Goal: Information Seeking & Learning: Learn about a topic

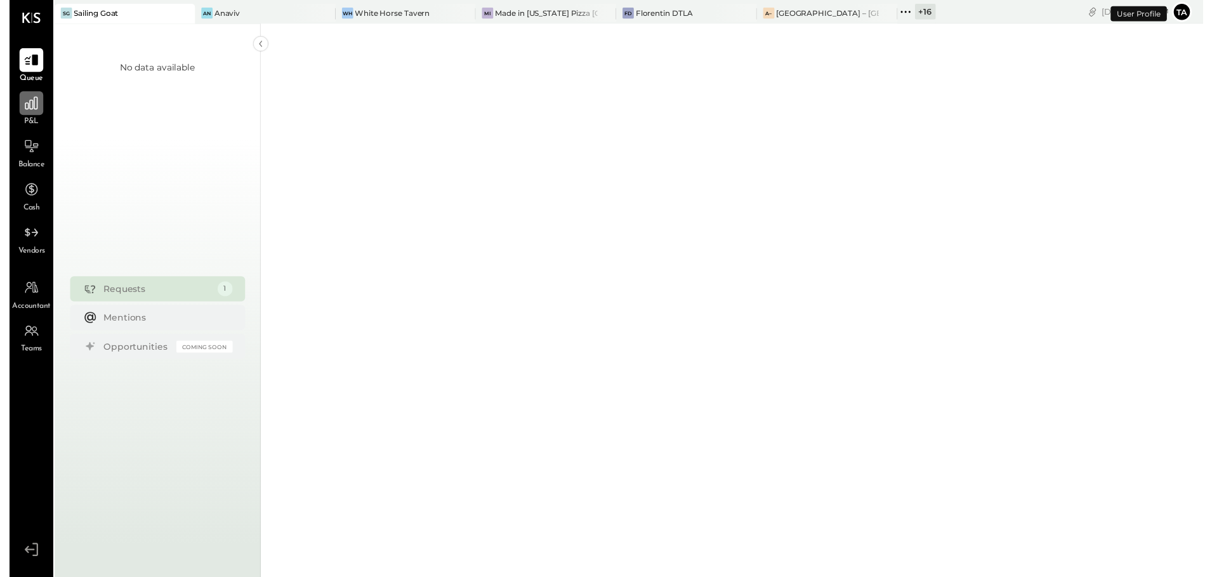
click at [18, 109] on icon at bounding box center [22, 104] width 16 height 16
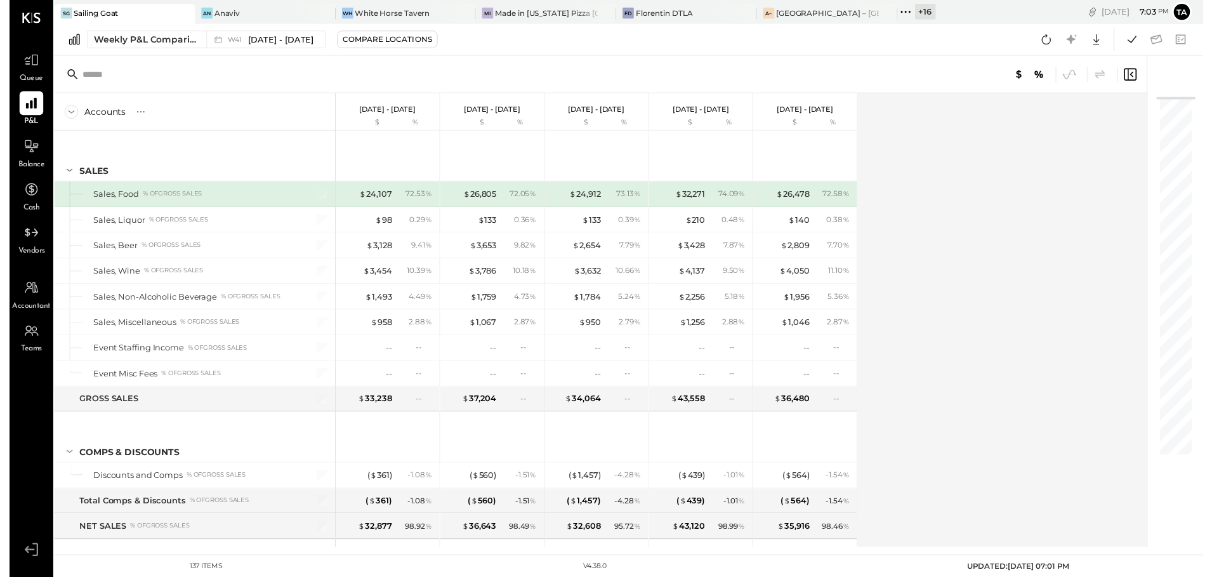
click at [994, 422] on div "Accounts S % GL [DATE] - [DATE] $ % [DATE] - [DATE] $ % [DATE] - [DATE] $ % [DA…" at bounding box center [601, 325] width 1111 height 461
click at [22, 148] on icon at bounding box center [22, 148] width 13 height 12
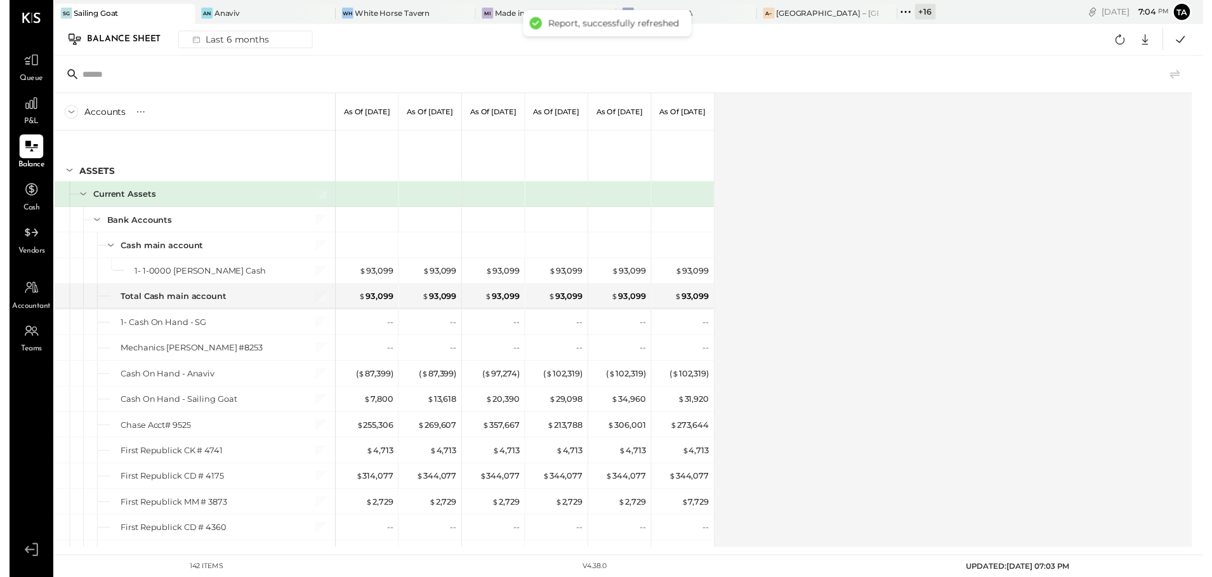
click at [919, 350] on div "Accounts S GL As of [DATE] As of [DATE] As of [DATE] As of [DATE] As of [DATE] …" at bounding box center [624, 325] width 1156 height 461
click at [32, 109] on div at bounding box center [22, 105] width 24 height 24
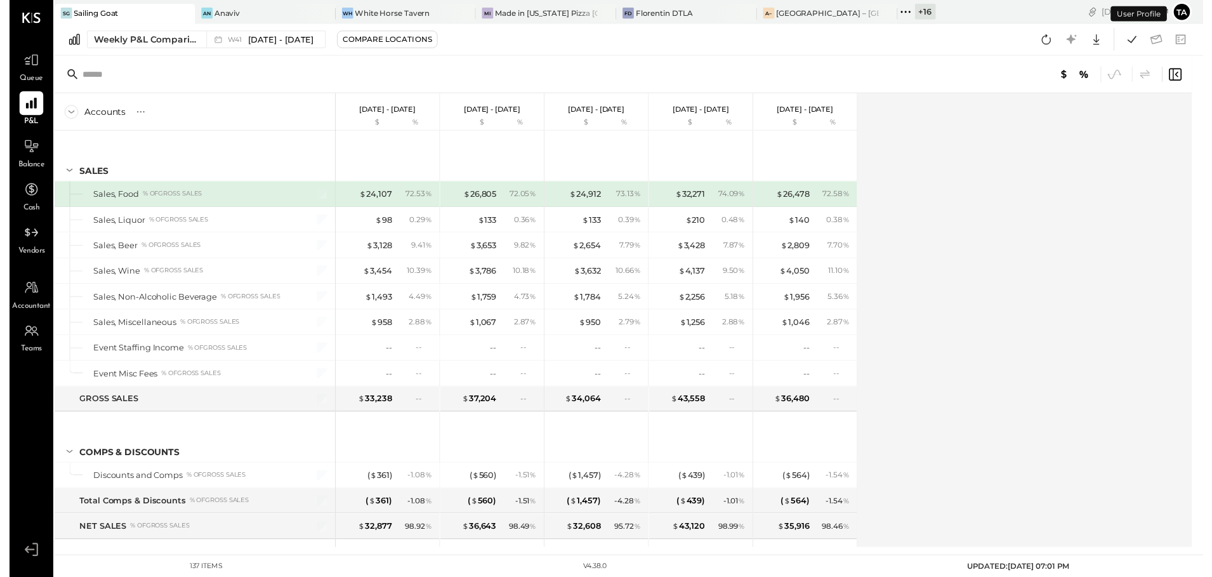
click at [939, 328] on div "Accounts S % GL [DATE] - [DATE] $ % [DATE] - [DATE] $ % [DATE] - [DATE] $ % [DA…" at bounding box center [624, 325] width 1156 height 461
click at [1036, 345] on div "Accounts S % GL [DATE] - [DATE] $ % [DATE] - [DATE] $ % [DATE] - [DATE] $ % [DA…" at bounding box center [624, 325] width 1156 height 461
click at [277, 15] on div "An Anaviv" at bounding box center [250, 13] width 124 height 11
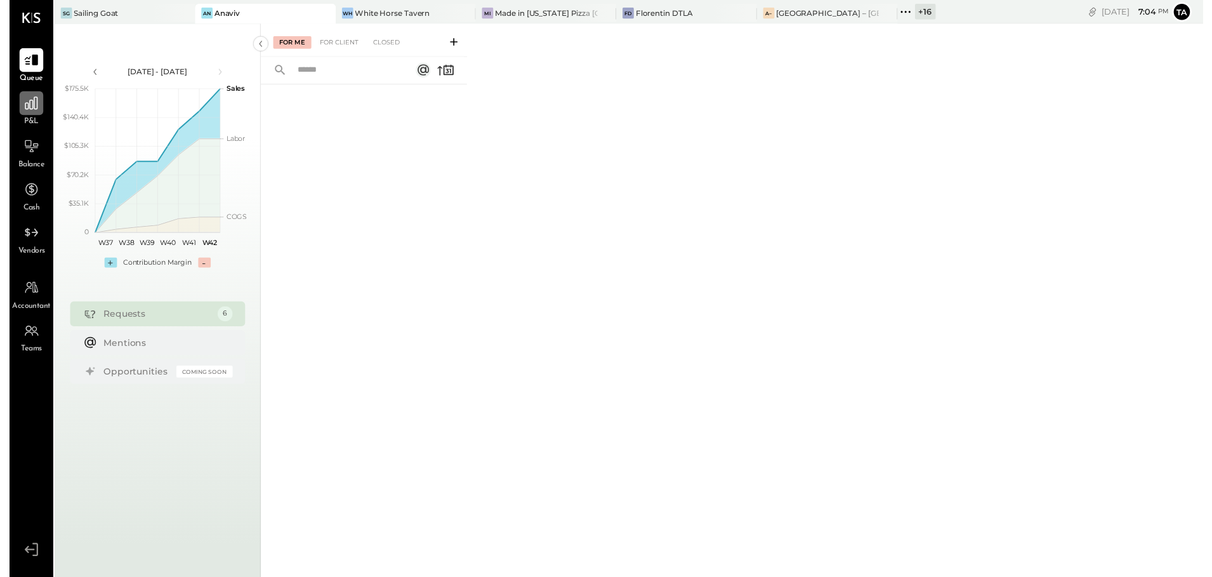
click at [18, 108] on icon at bounding box center [22, 104] width 16 height 16
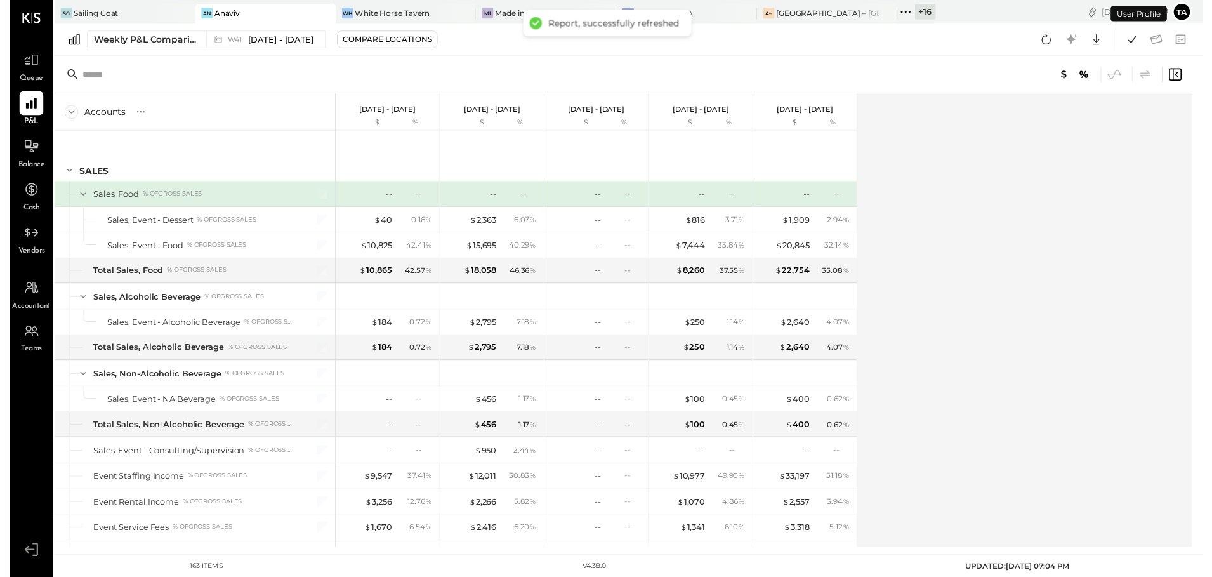
click at [938, 331] on div "Accounts S % GL [DATE] - [DATE] $ % [DATE] - [DATE] $ % [DATE] - [DATE] $ % [DA…" at bounding box center [624, 325] width 1156 height 461
click at [30, 157] on icon at bounding box center [22, 148] width 16 height 16
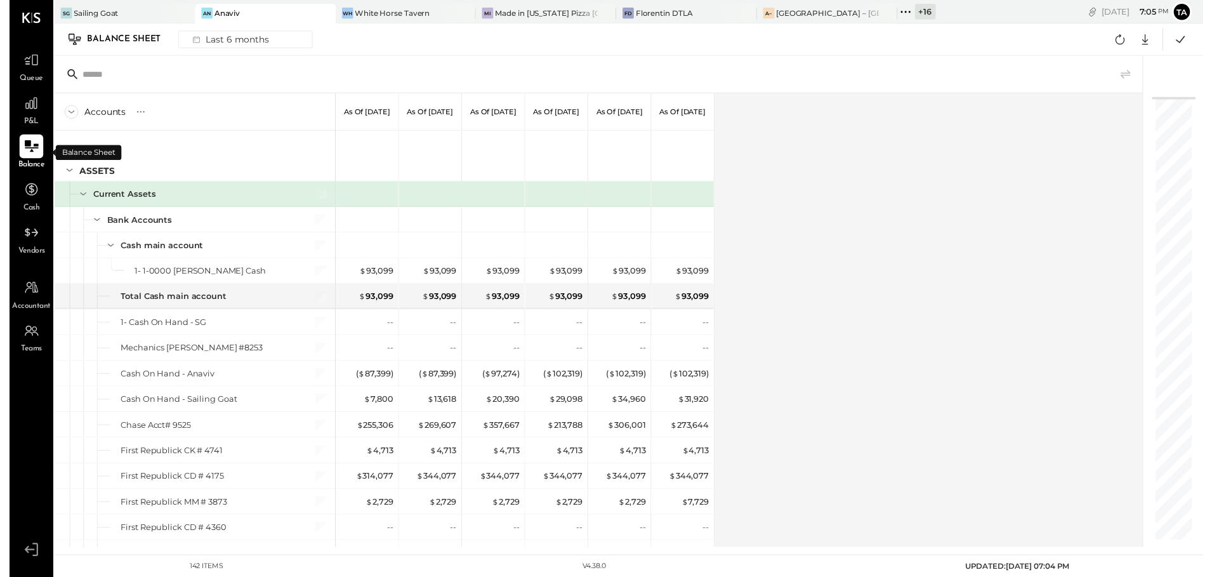
click at [887, 383] on div "Accounts S GL As of [DATE] As of [DATE] As of [DATE] As of [DATE] As of [DATE] …" at bounding box center [599, 325] width 1106 height 461
click at [374, 8] on div "White Horse Tavern" at bounding box center [389, 13] width 76 height 11
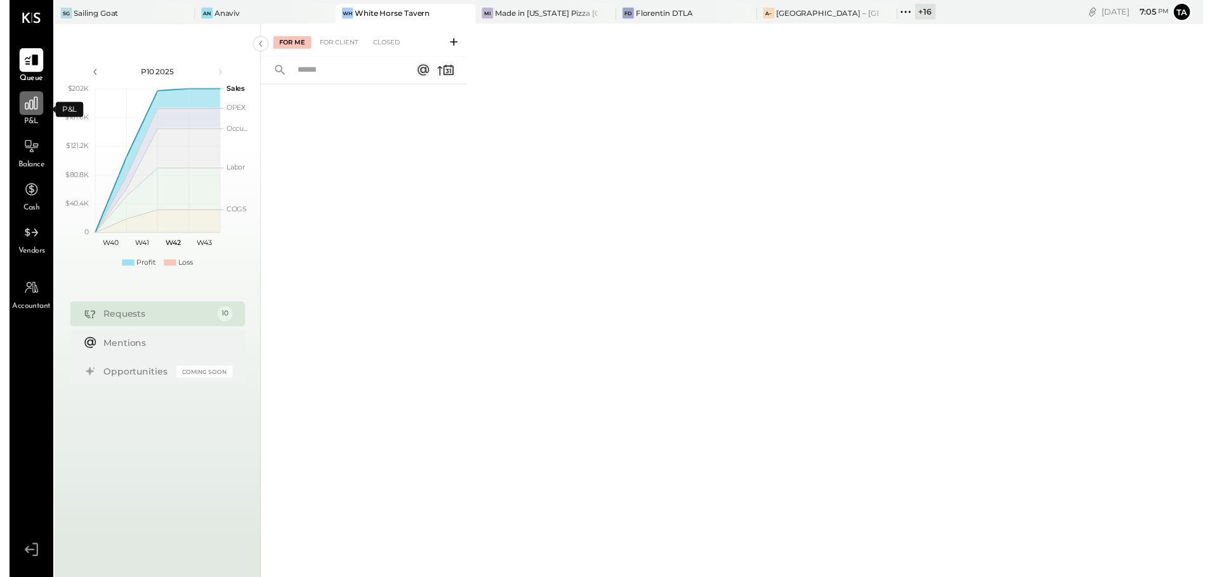
click at [23, 100] on icon at bounding box center [22, 104] width 16 height 16
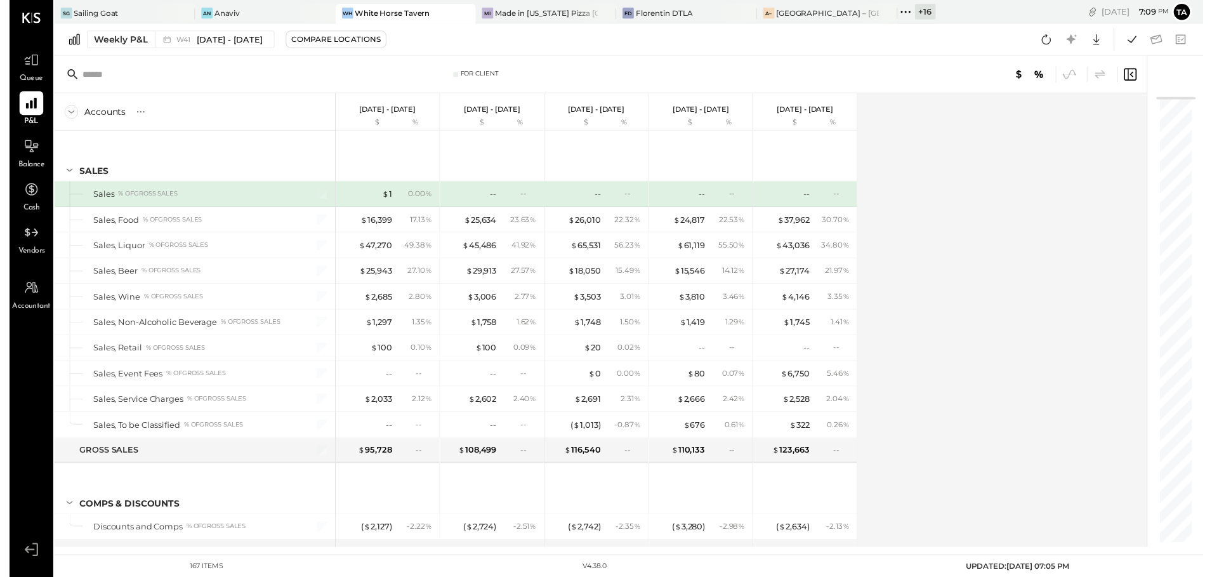
drag, startPoint x: 1023, startPoint y: 285, endPoint x: 948, endPoint y: 292, distance: 75.9
click at [1023, 285] on div "Accounts S % GL [DATE] - [DATE] $ % [DATE] - [DATE] $ % [DATE] - [DATE] $ % [DA…" at bounding box center [601, 325] width 1111 height 461
drag, startPoint x: 18, startPoint y: 151, endPoint x: 706, endPoint y: 233, distance: 693.1
click at [18, 151] on icon at bounding box center [22, 148] width 15 height 15
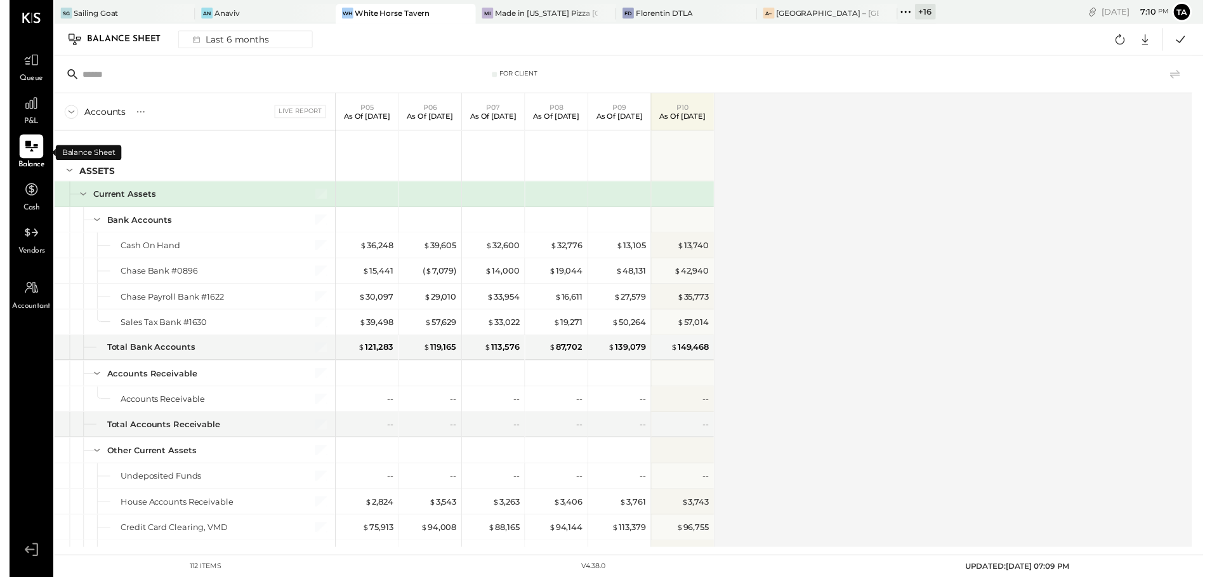
click at [839, 320] on div "Accounts S GL Live Report P05 As of [DATE] P06 As of [DATE] P07 As of [DATE] P0…" at bounding box center [624, 325] width 1156 height 461
click at [532, 12] on div "Made in [US_STATE] Pizza [GEOGRAPHIC_DATA]" at bounding box center [545, 13] width 104 height 11
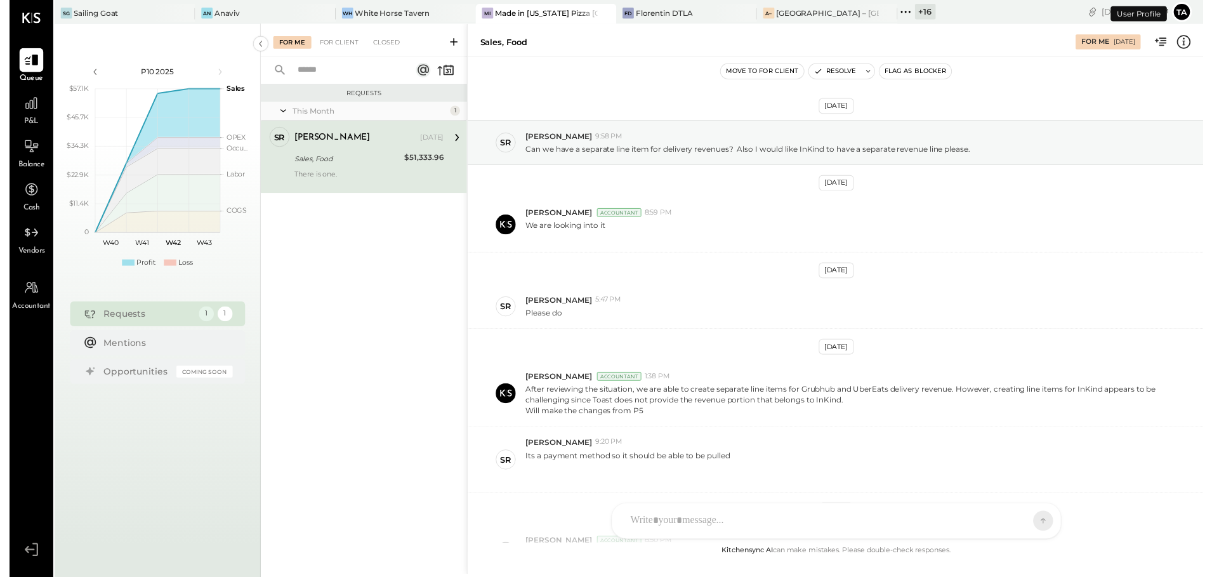
scroll to position [431, 0]
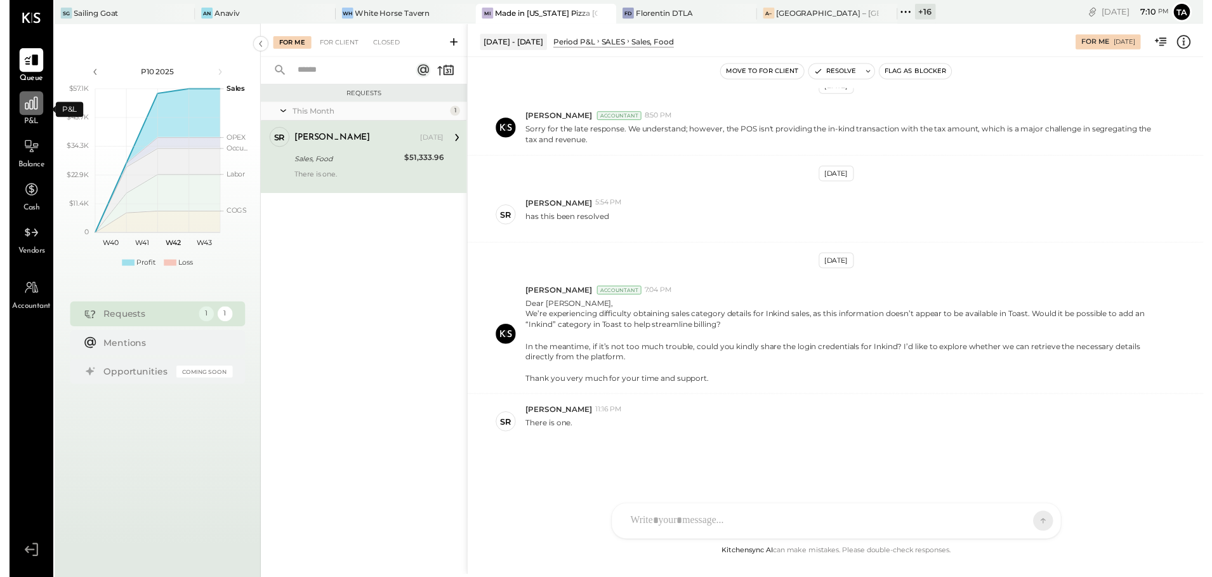
click at [20, 108] on icon at bounding box center [22, 104] width 16 height 16
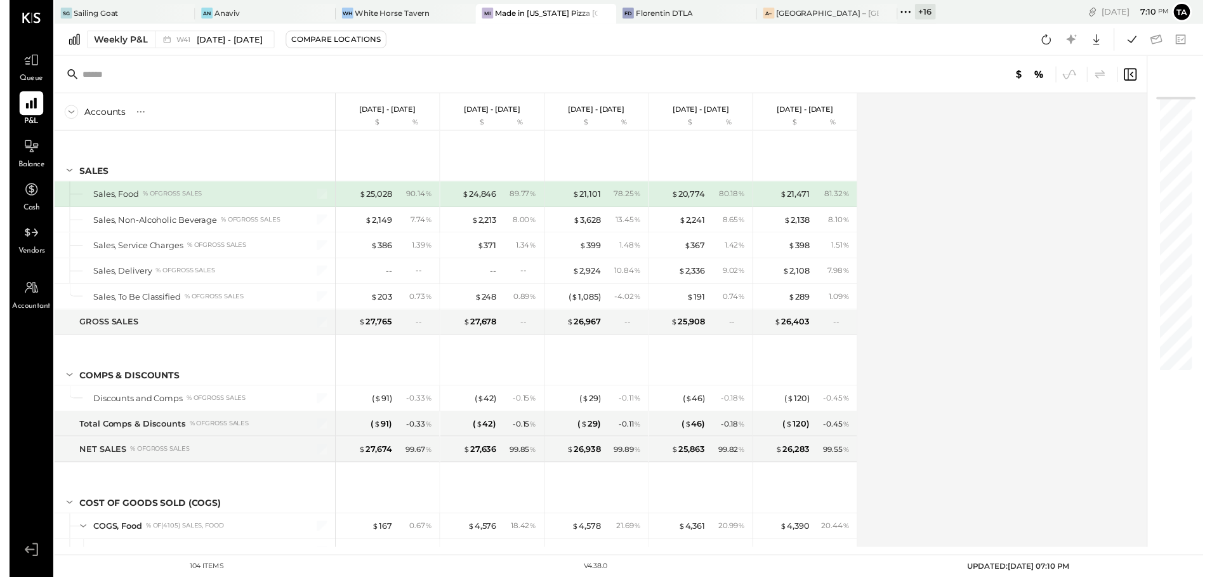
click at [928, 386] on div "Accounts S % GL [DATE] - [DATE] $ % [DATE] - [DATE] $ % [DATE] - [DATE] $ % [DA…" at bounding box center [601, 325] width 1111 height 461
click at [23, 160] on div at bounding box center [22, 148] width 24 height 24
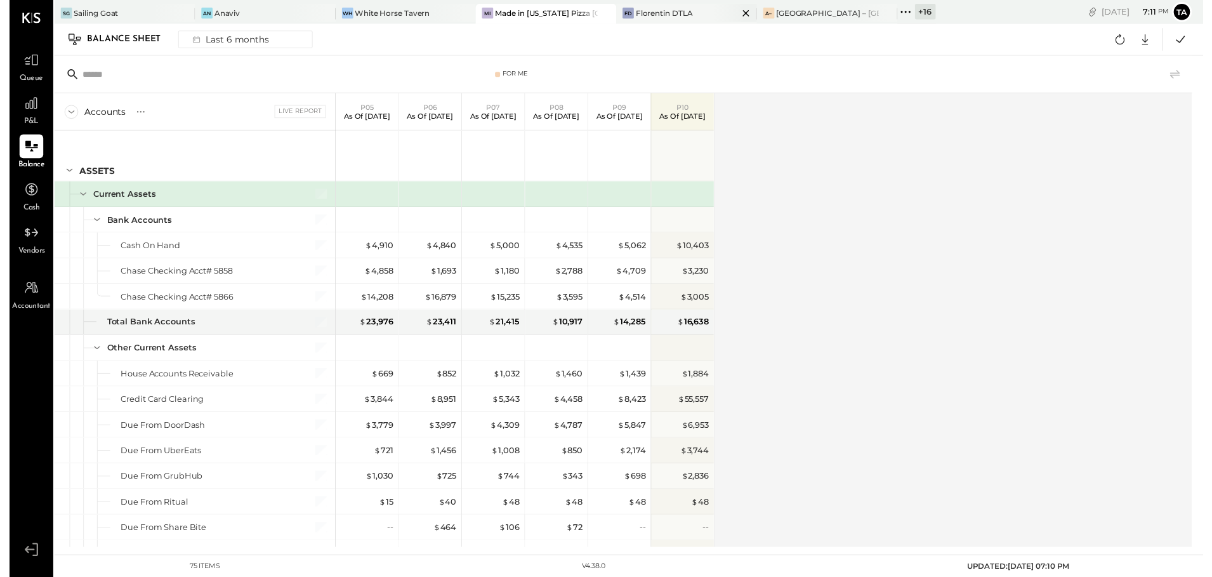
click at [639, 20] on div "[PERSON_NAME] DTLA" at bounding box center [687, 14] width 143 height 20
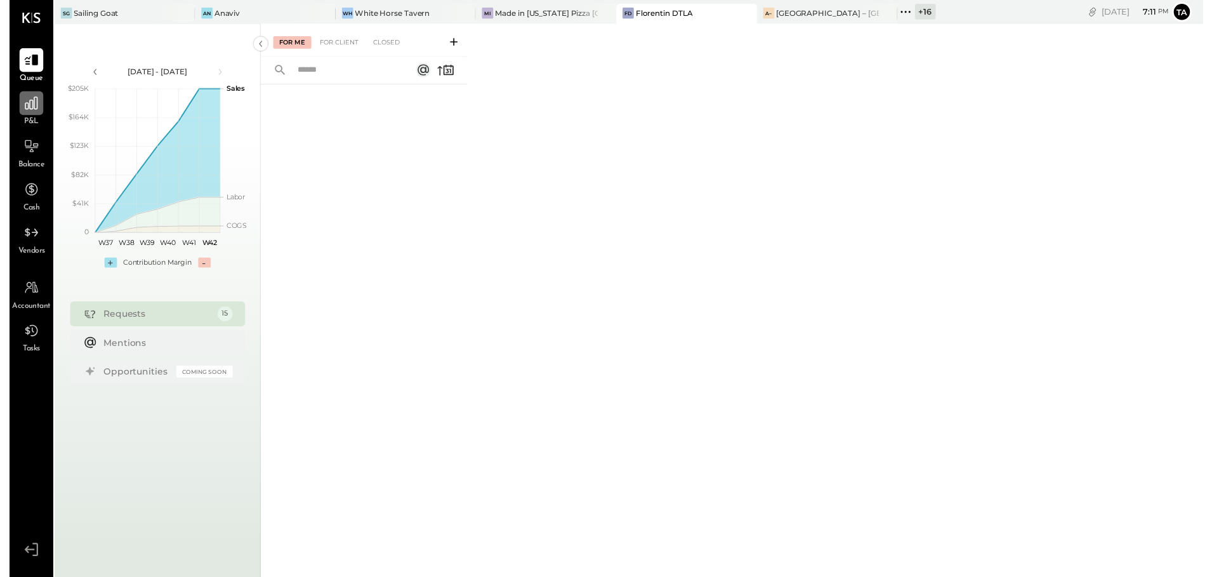
click at [24, 115] on div at bounding box center [22, 105] width 24 height 24
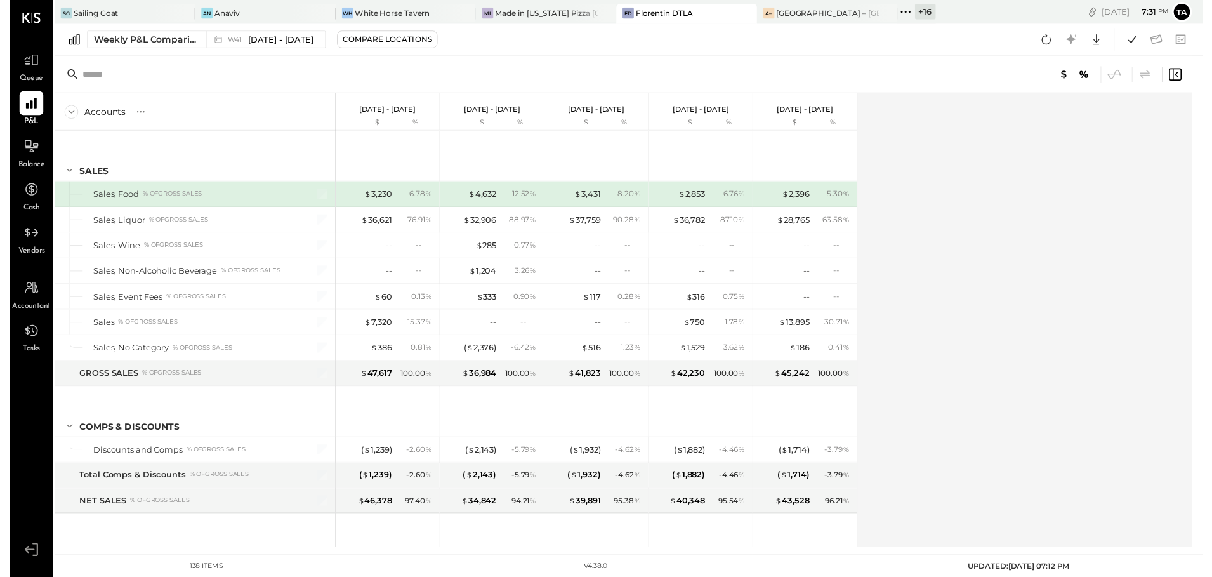
click at [1026, 231] on div "Accounts S % GL [DATE] - [DATE] $ % [DATE] - [DATE] $ % [DATE] - [DATE] $ % [DA…" at bounding box center [624, 325] width 1156 height 461
click at [821, 13] on div "[GEOGRAPHIC_DATA] – [GEOGRAPHIC_DATA]" at bounding box center [830, 13] width 104 height 11
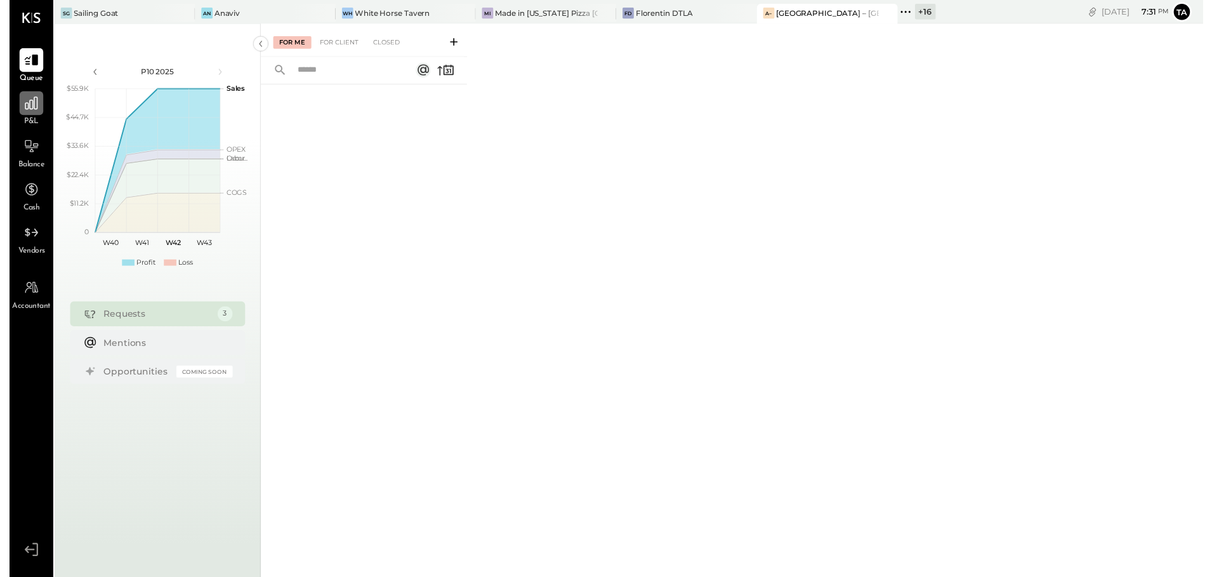
click at [23, 108] on icon at bounding box center [22, 104] width 13 height 13
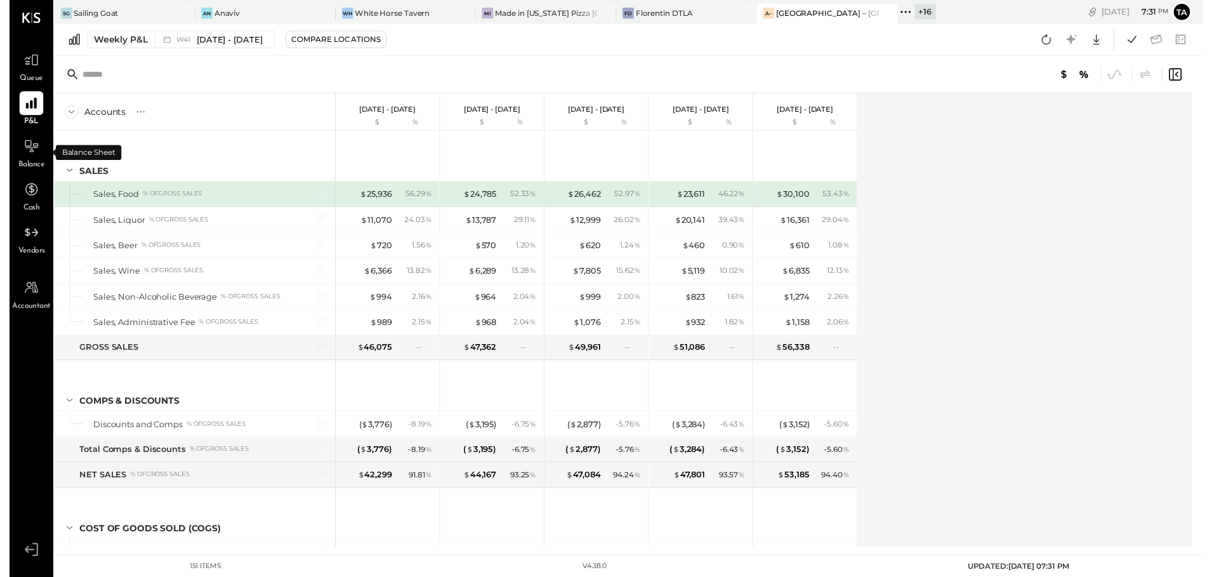
drag, startPoint x: 22, startPoint y: 152, endPoint x: 738, endPoint y: 334, distance: 738.9
click at [22, 152] on icon at bounding box center [22, 148] width 15 height 15
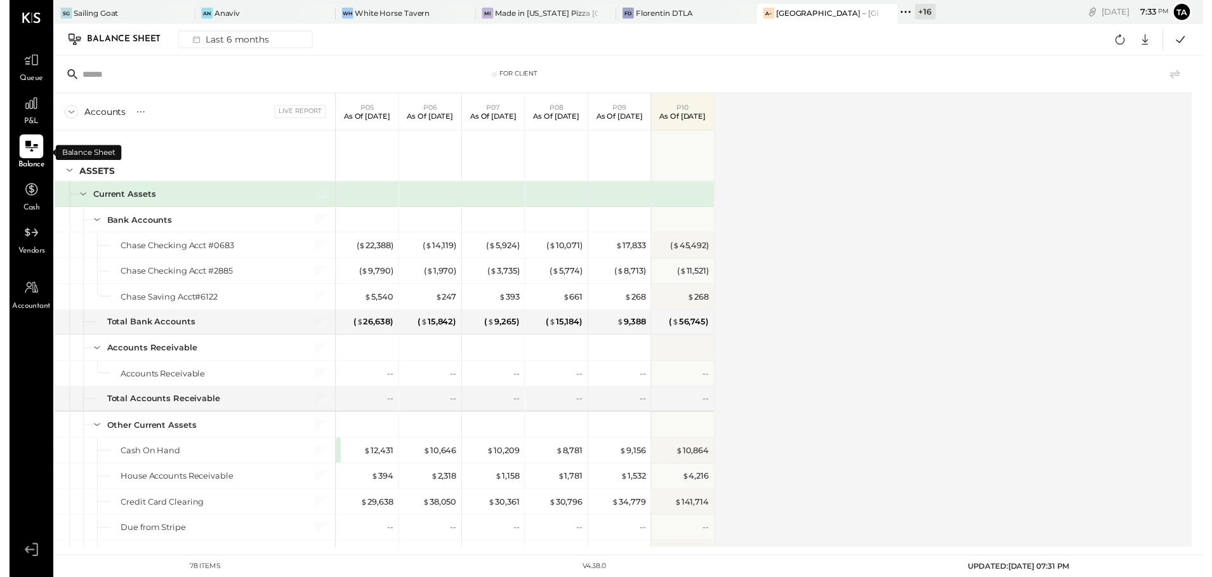
drag, startPoint x: 904, startPoint y: 418, endPoint x: 884, endPoint y: 428, distance: 22.4
click at [904, 418] on div "Accounts S GL Live Report P05 As of [DATE] P06 As of [DATE] P07 As of [DATE] P0…" at bounding box center [624, 325] width 1156 height 461
click at [29, 105] on icon at bounding box center [22, 104] width 16 height 16
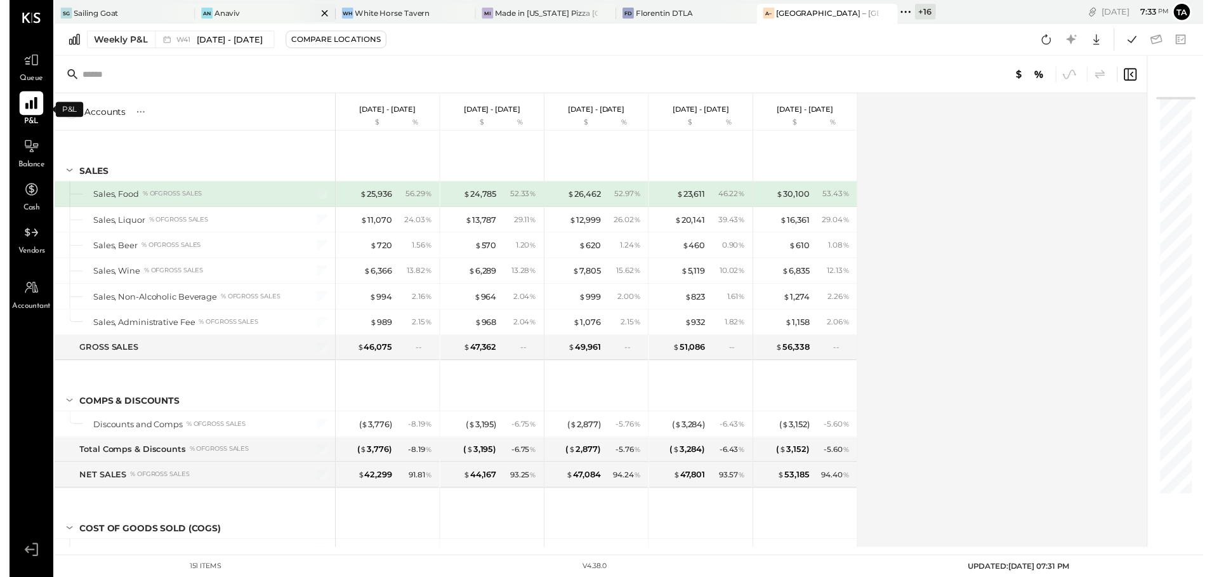
click at [239, 16] on div "An Anaviv" at bounding box center [250, 13] width 124 height 11
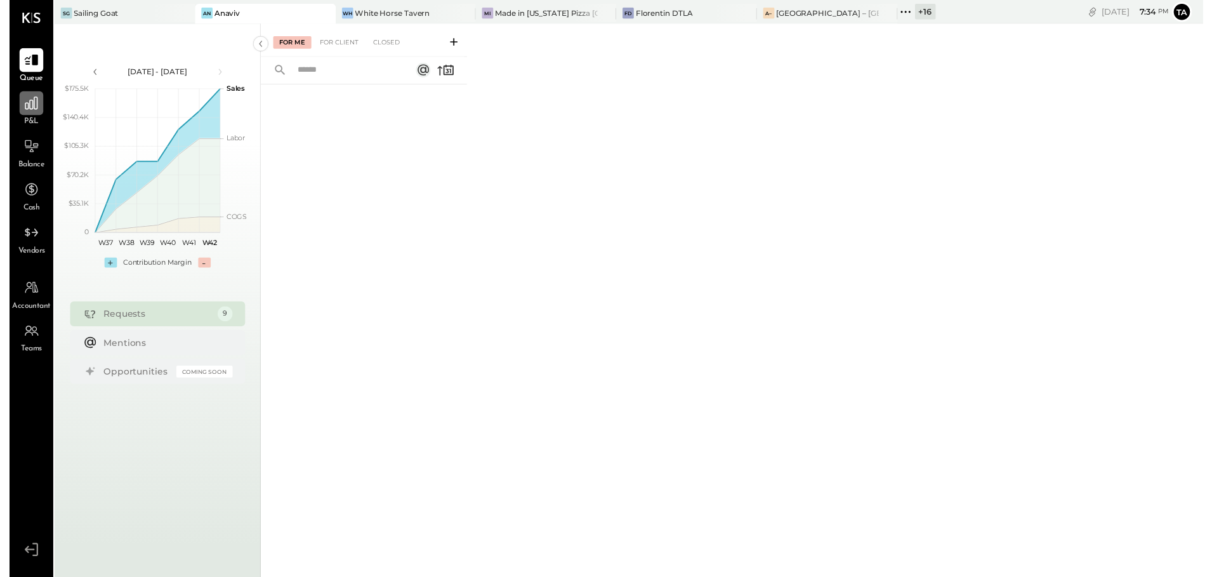
click at [18, 110] on icon at bounding box center [22, 104] width 13 height 13
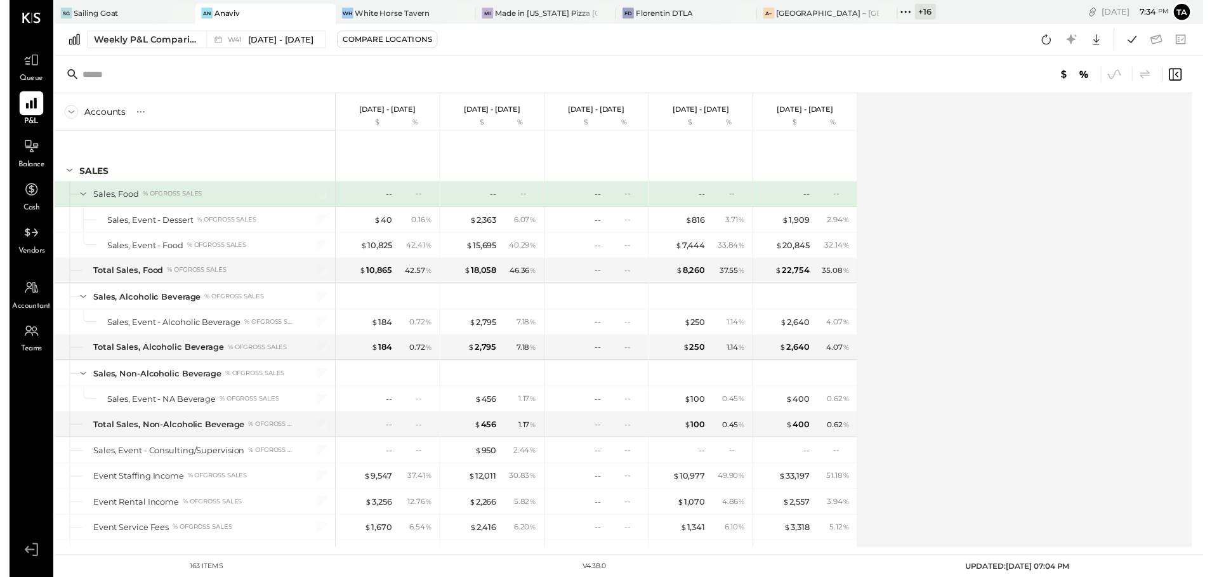
click at [951, 307] on div "Accounts S % GL [DATE] - [DATE] $ % [DATE] - [DATE] $ % [DATE] - [DATE] $ % [DA…" at bounding box center [624, 325] width 1156 height 461
click at [20, 157] on div at bounding box center [22, 148] width 24 height 24
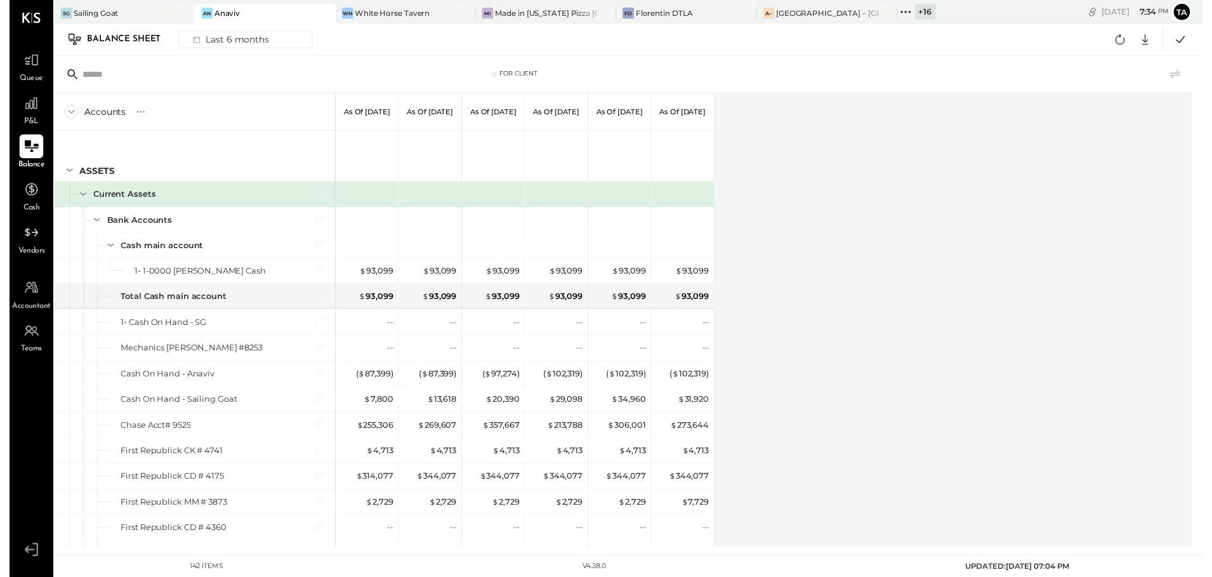
click at [14, 149] on icon at bounding box center [22, 148] width 16 height 16
click at [23, 152] on icon at bounding box center [22, 149] width 14 height 12
drag, startPoint x: 23, startPoint y: 152, endPoint x: 16, endPoint y: 186, distance: 35.1
click at [23, 152] on icon at bounding box center [22, 148] width 15 height 15
click at [1127, 45] on icon at bounding box center [1128, 40] width 10 height 10
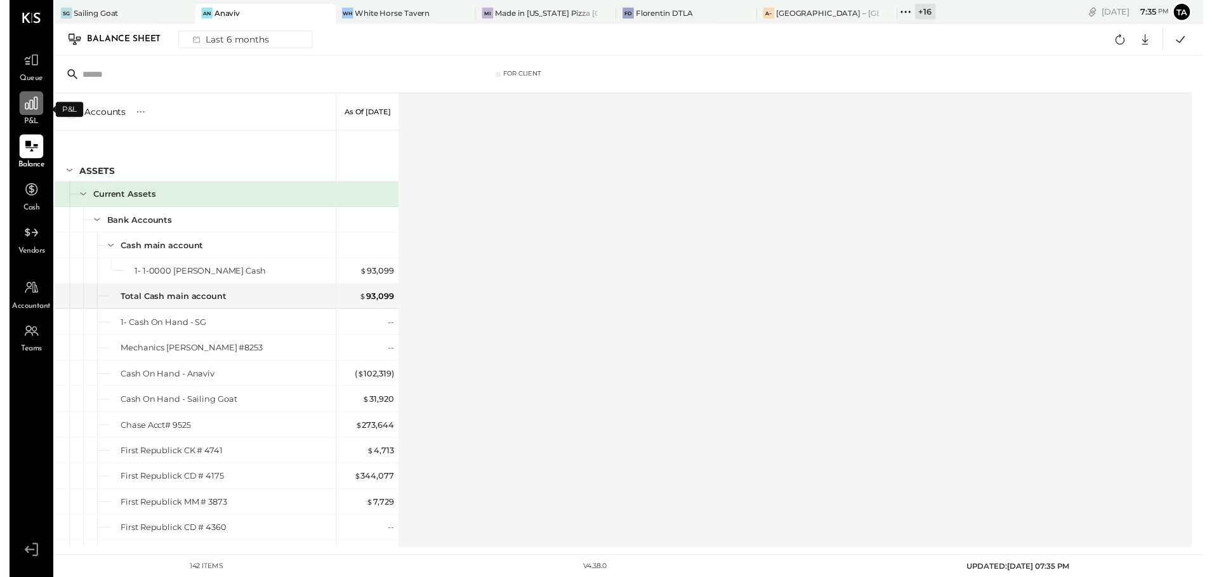
click at [23, 111] on icon at bounding box center [22, 104] width 13 height 13
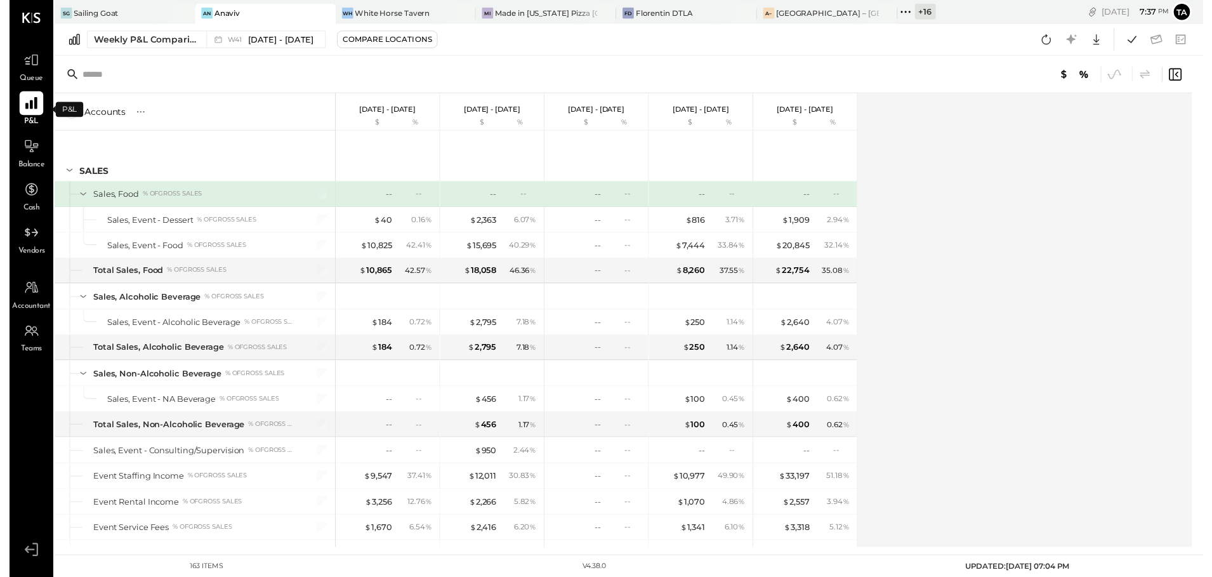
click at [1045, 270] on div "Accounts S % GL [DATE] - [DATE] $ % [DATE] - [DATE] $ % [DATE] - [DATE] $ % [DA…" at bounding box center [624, 325] width 1156 height 461
click at [1053, 45] on icon at bounding box center [1053, 40] width 10 height 10
click at [1052, 44] on icon at bounding box center [1053, 40] width 10 height 10
click at [1025, 313] on div "Accounts S % GL [DATE] - [DATE] $ % [DATE] - [DATE] $ % [DATE] - [DATE] $ % [DA…" at bounding box center [601, 325] width 1111 height 461
click at [120, 15] on div "SG Sailing Goat" at bounding box center [108, 13] width 124 height 11
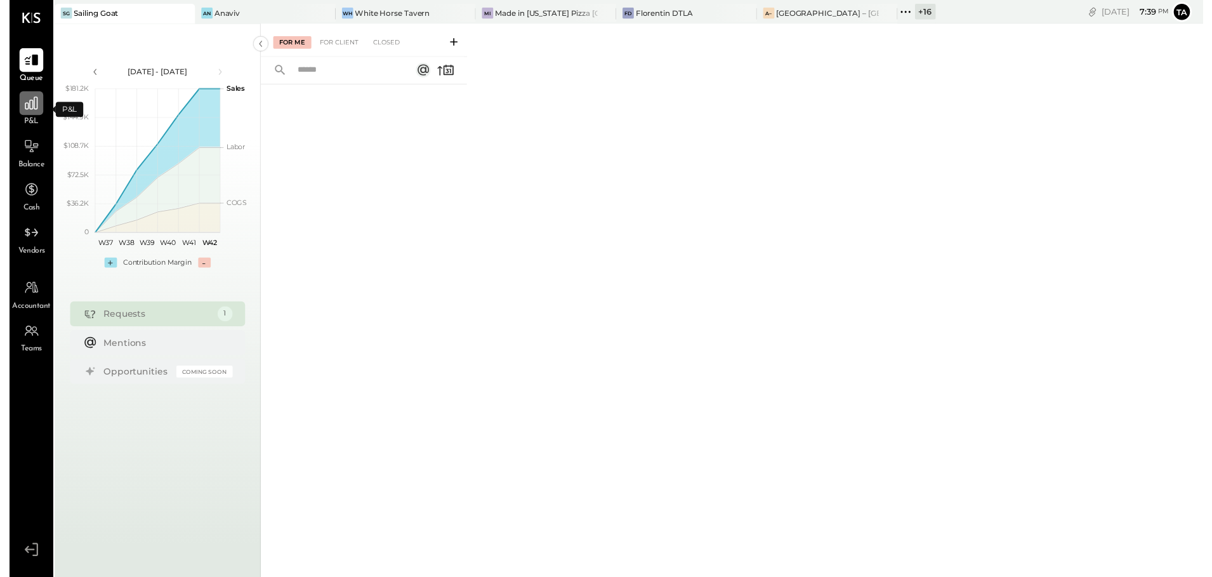
click at [24, 107] on icon at bounding box center [22, 104] width 16 height 16
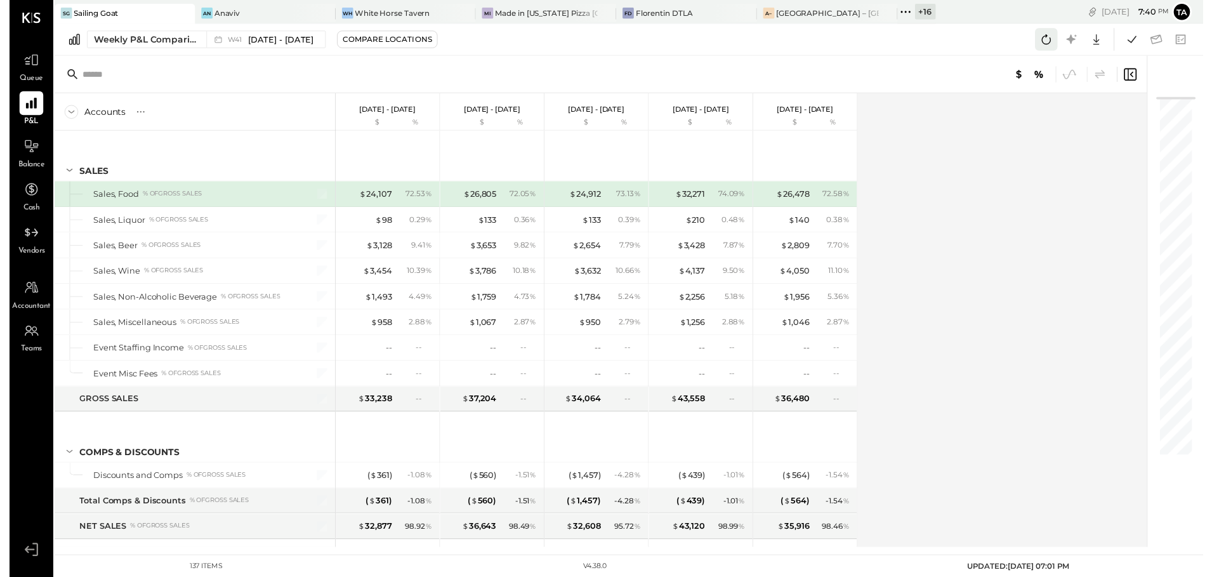
click at [1047, 39] on icon at bounding box center [1052, 40] width 16 height 16
click at [905, 370] on div "Accounts S % GL [DATE] - [DATE] $ % [DATE] - [DATE] $ % [DATE] - [DATE] $ % [DA…" at bounding box center [601, 325] width 1111 height 461
click at [1054, 44] on icon at bounding box center [1052, 40] width 16 height 16
click at [953, 339] on div "Accounts S % GL [DATE] - [DATE] $ % [DATE] - [DATE] $ % [DATE] - [DATE] $ % [DA…" at bounding box center [601, 325] width 1111 height 461
click at [16, 154] on icon at bounding box center [22, 148] width 16 height 16
